Goal: Information Seeking & Learning: Learn about a topic

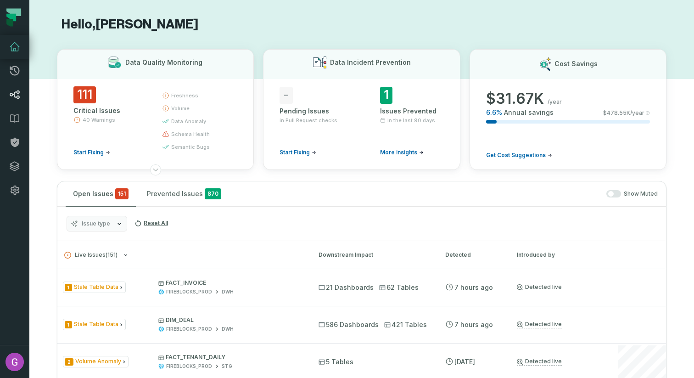
click at [14, 103] on link "Lineage" at bounding box center [14, 95] width 29 height 24
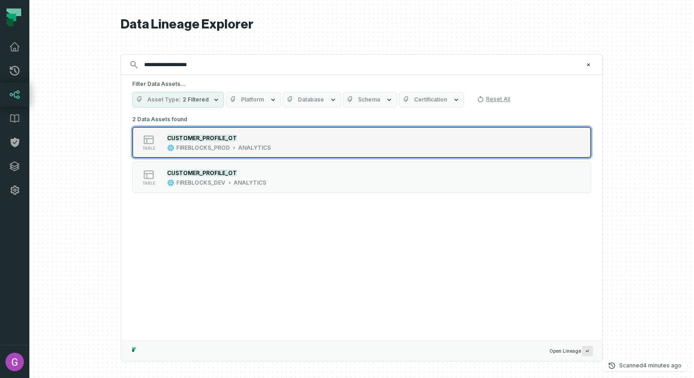
type input "**********"
click at [242, 154] on button "table CUSTOMER_PROFILE_OT FIREBLOCKS_PROD ANALYTICS" at bounding box center [361, 142] width 459 height 31
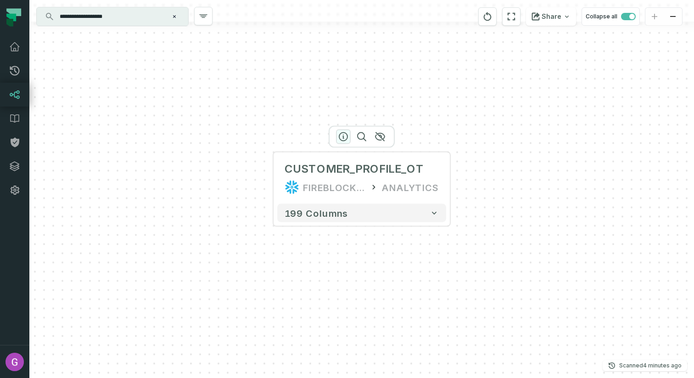
click at [340, 134] on icon "button" at bounding box center [343, 136] width 11 height 11
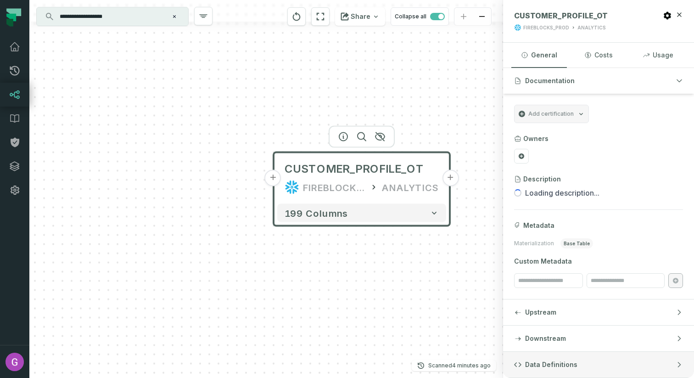
click at [562, 361] on span "Data Definitions" at bounding box center [551, 364] width 52 height 9
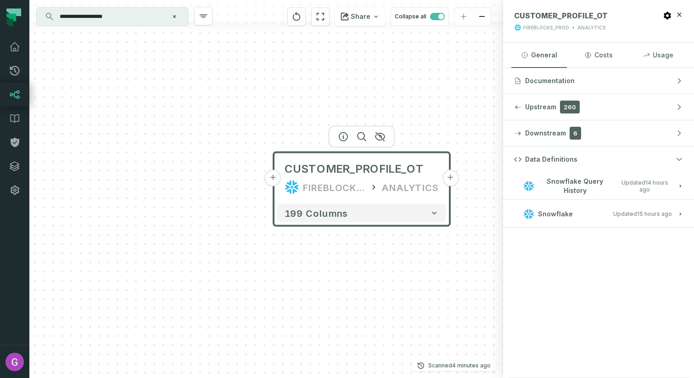
click at [630, 218] on button "Snowflake Updated 8/31/2025, 1:01:20 AM" at bounding box center [598, 213] width 169 height 12
click at [625, 215] on span "Updated 8/31/2025, 1:01:20 AM" at bounding box center [642, 213] width 59 height 7
click at [649, 216] on relative-time "8/31/2025, 1:01:20 AM" at bounding box center [654, 213] width 35 height 7
click at [648, 189] on relative-time "8/31/2025, 1:32:24 AM" at bounding box center [653, 186] width 29 height 14
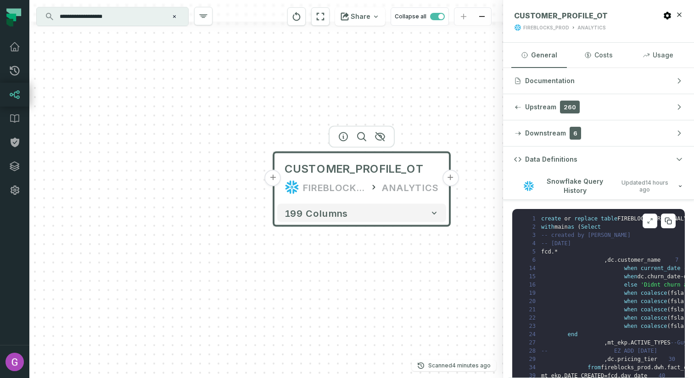
click at [664, 218] on icon at bounding box center [667, 220] width 7 height 7
click at [661, 218] on button at bounding box center [668, 220] width 15 height 15
